Goal: Transaction & Acquisition: Book appointment/travel/reservation

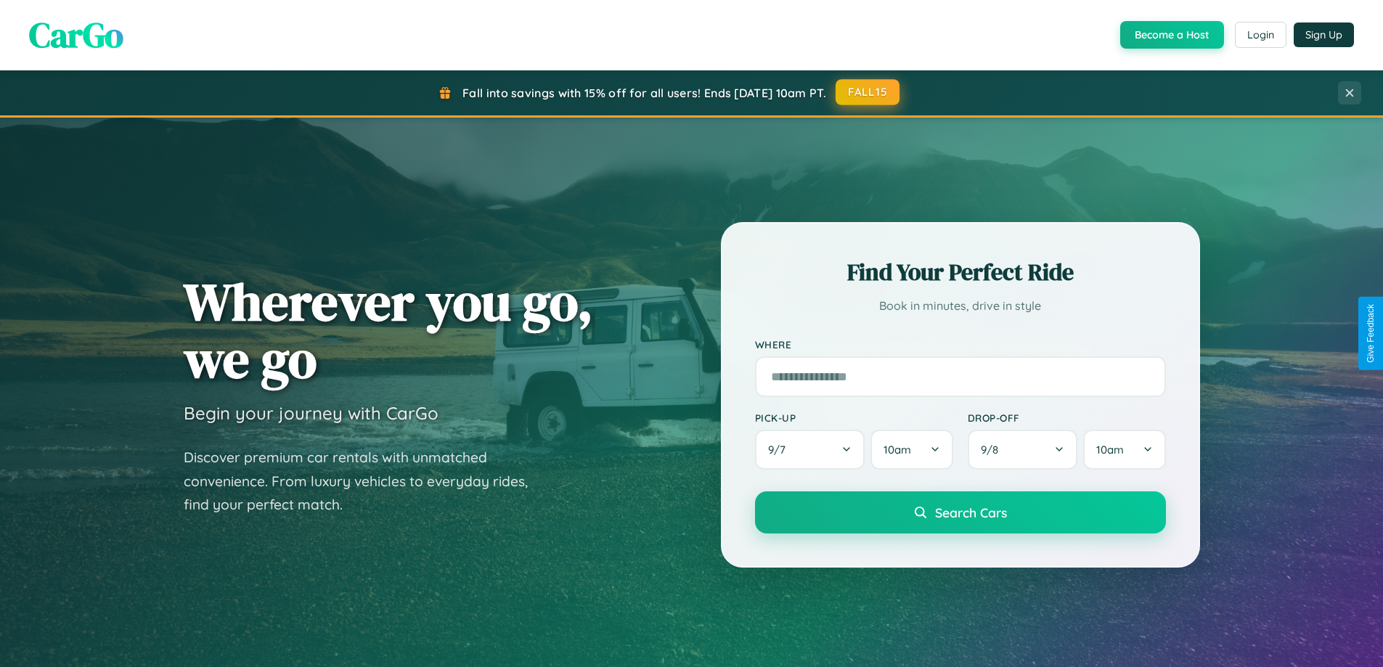
click at [868, 92] on button "FALL15" at bounding box center [868, 92] width 64 height 26
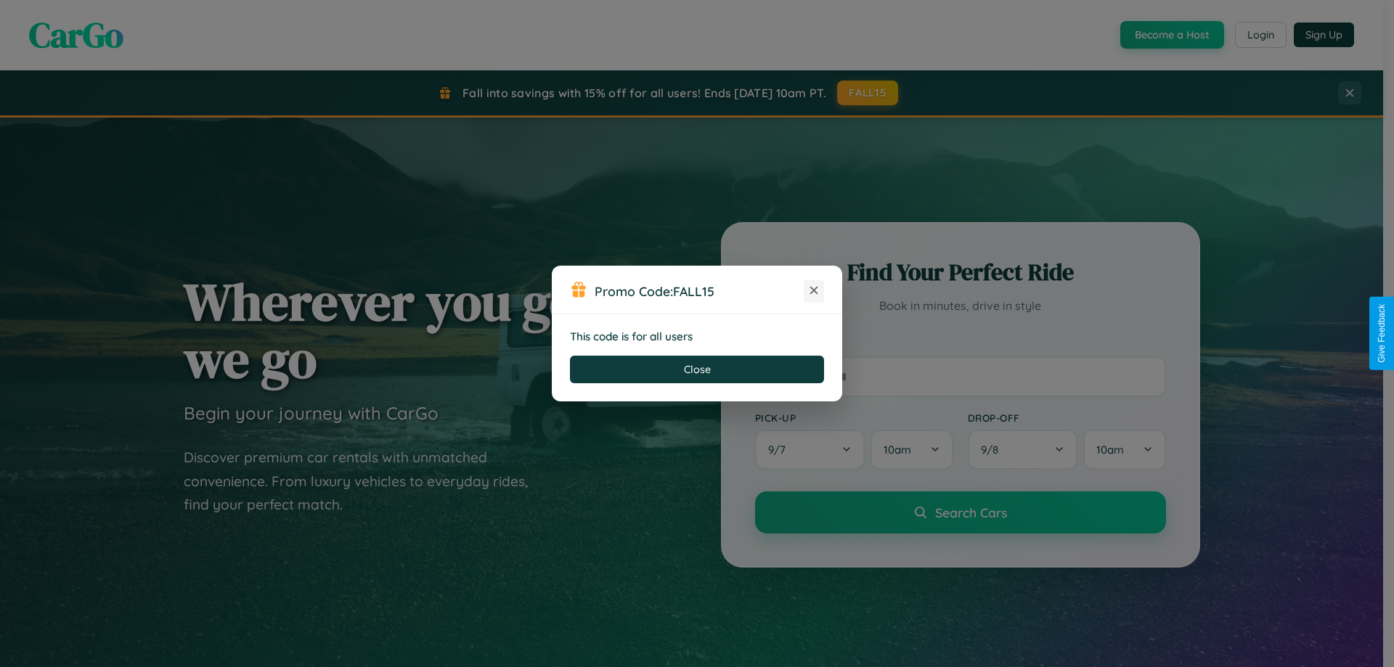
click at [814, 291] on icon at bounding box center [814, 290] width 15 height 15
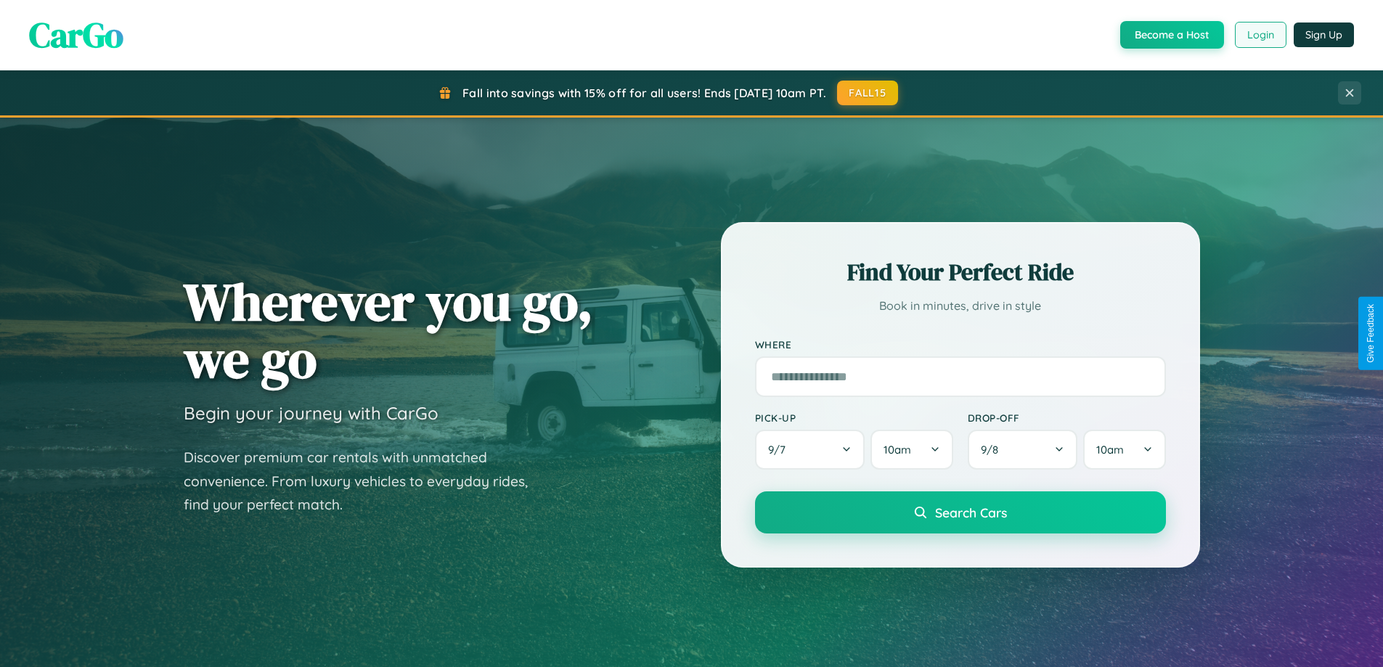
click at [1260, 35] on button "Login" at bounding box center [1261, 35] width 52 height 26
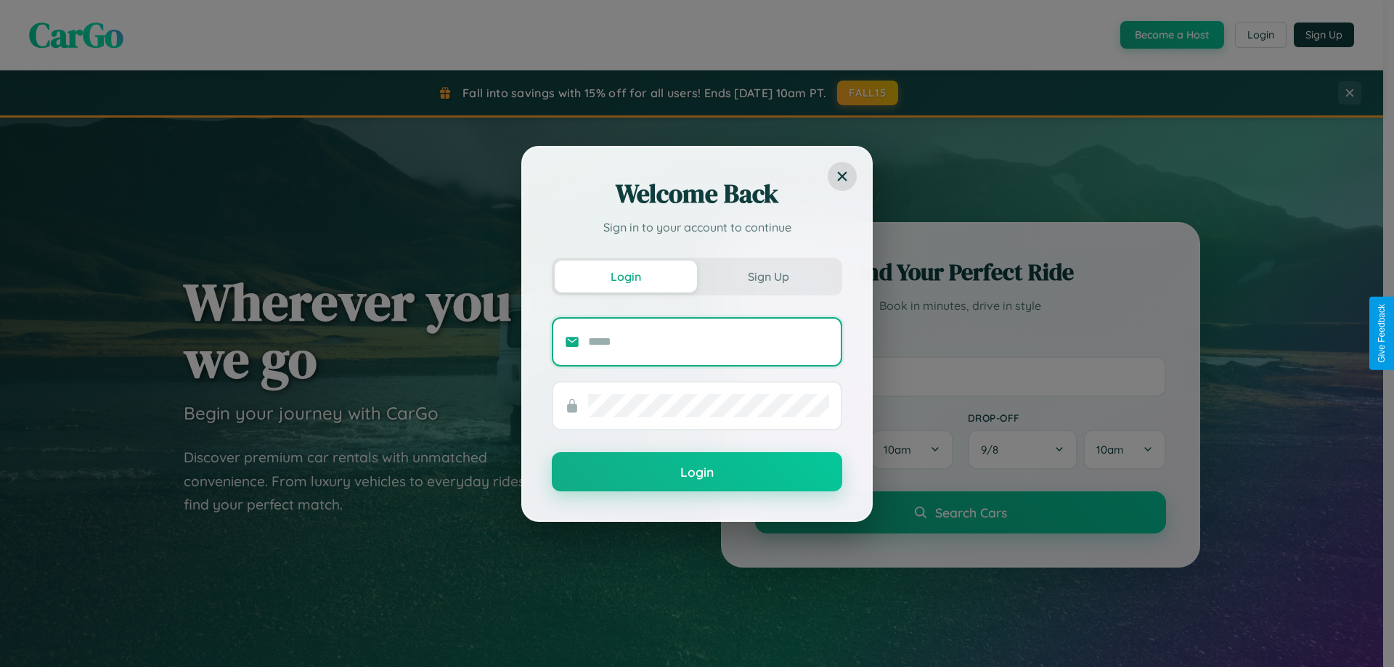
click at [709, 341] on input "text" at bounding box center [708, 341] width 241 height 23
type input "**********"
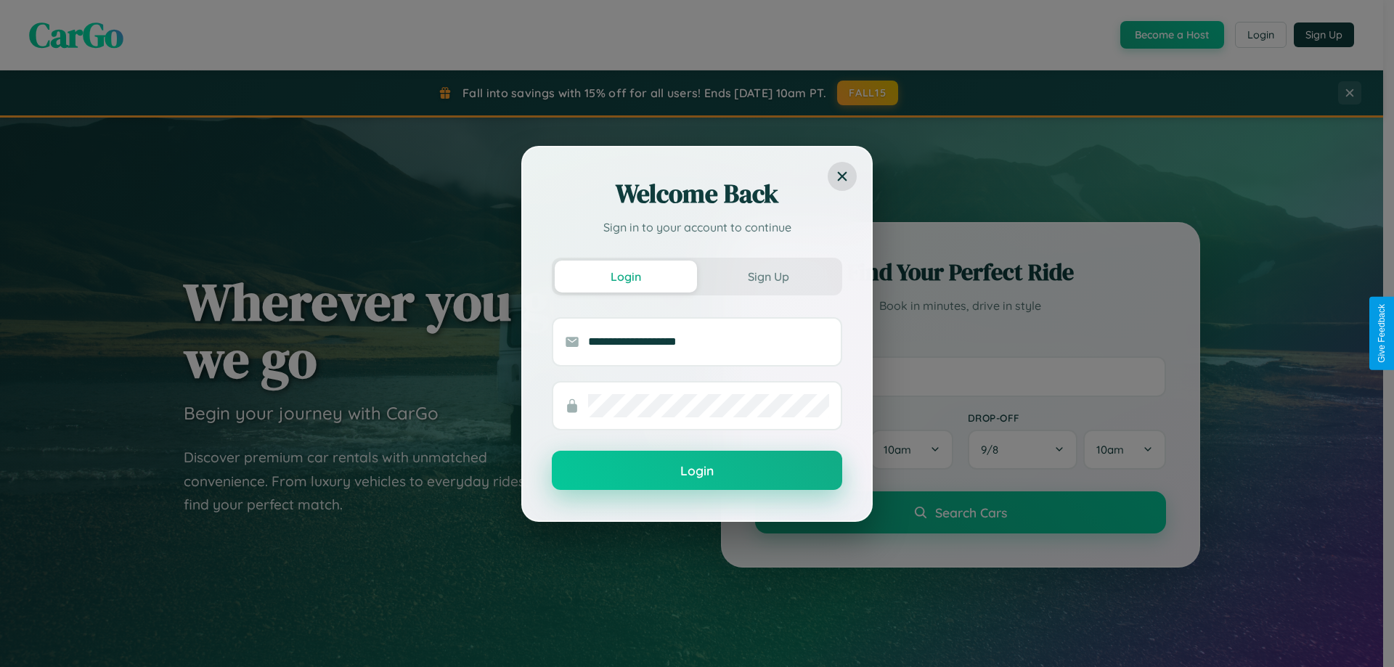
click at [697, 471] on button "Login" at bounding box center [697, 470] width 290 height 39
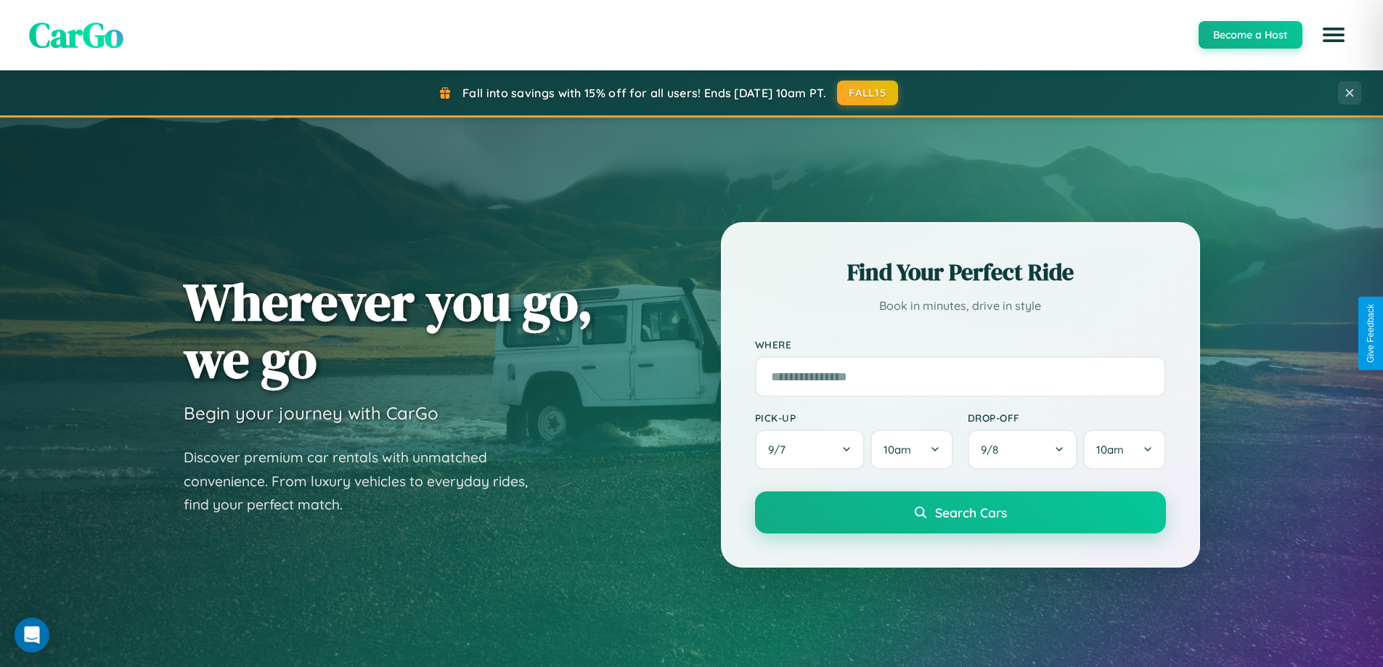
scroll to position [626, 0]
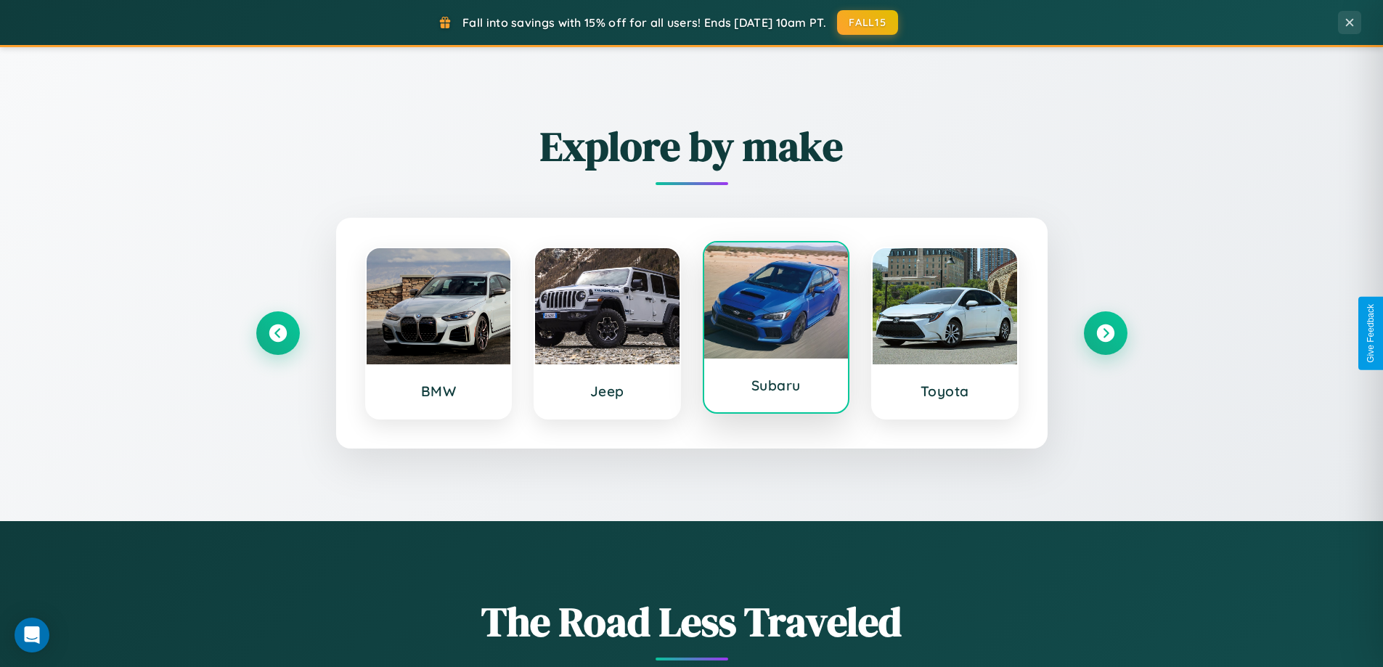
click at [775, 329] on div at bounding box center [776, 301] width 144 height 116
